Goal: Navigation & Orientation: Find specific page/section

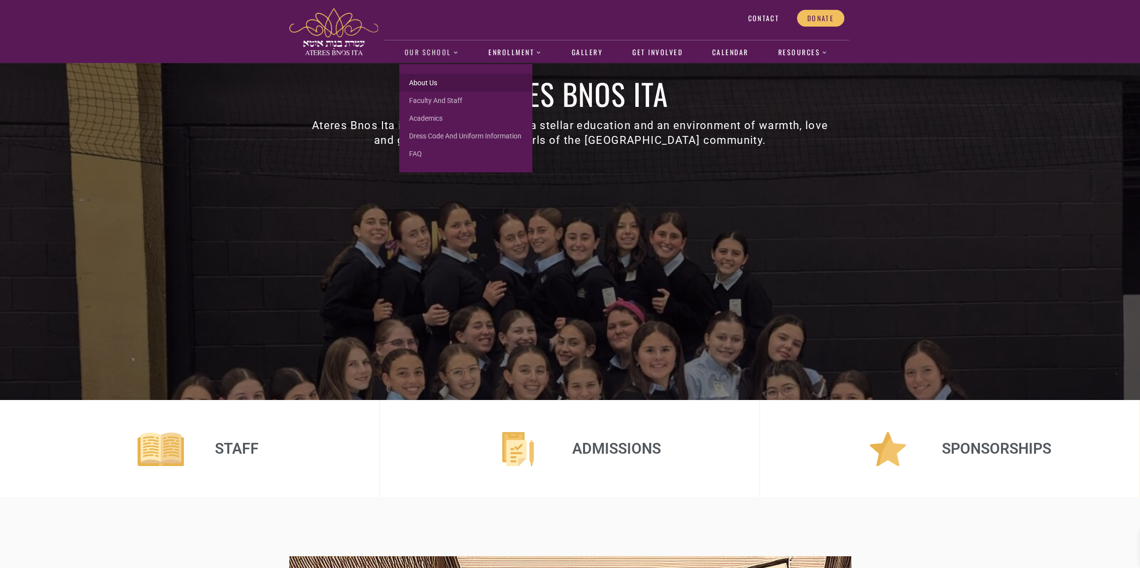
click at [432, 78] on link "About us" at bounding box center [465, 83] width 133 height 18
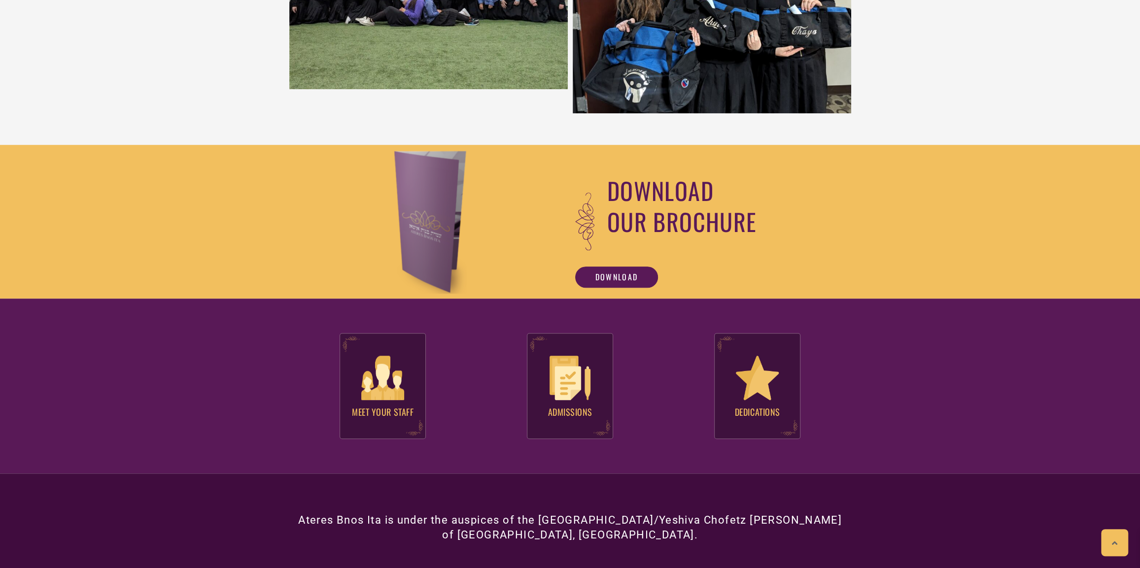
scroll to position [678, 0]
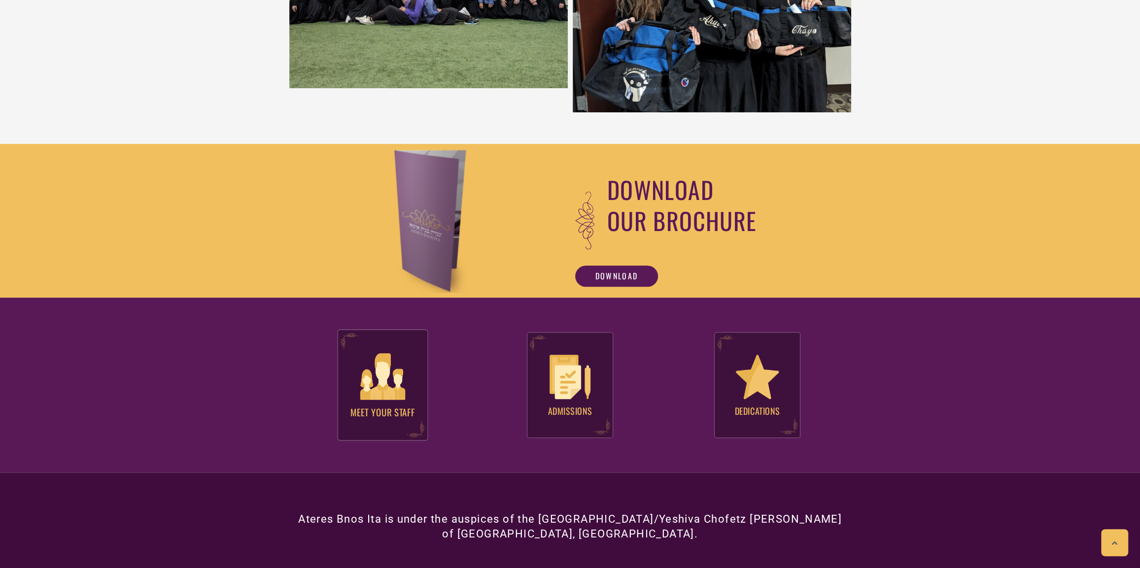
click at [399, 407] on h4 "Meet your Staff" at bounding box center [383, 408] width 90 height 17
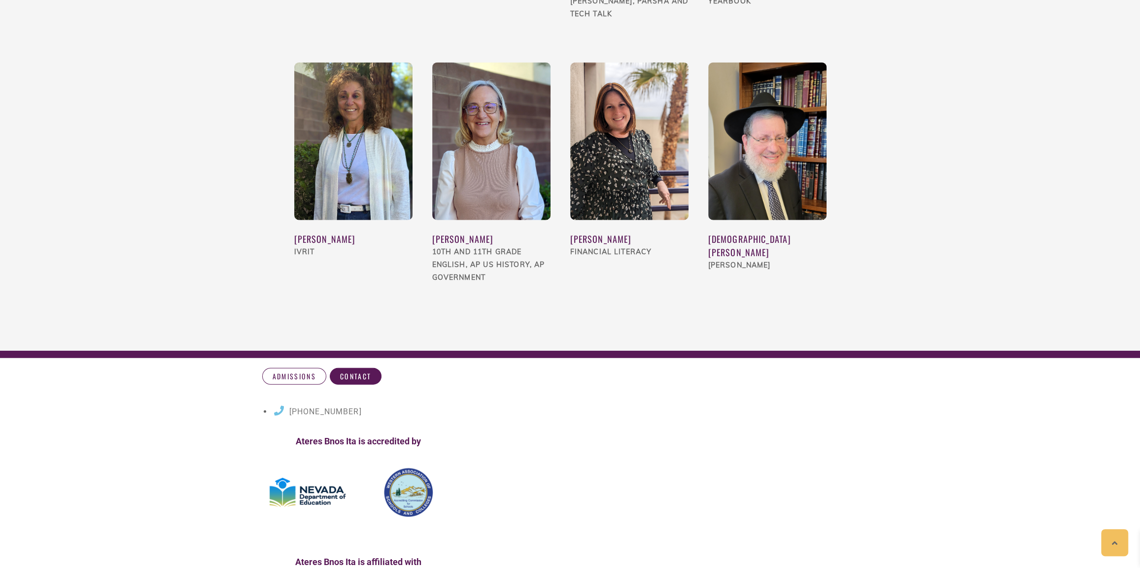
scroll to position [2668, 0]
